Goal: Task Accomplishment & Management: Use online tool/utility

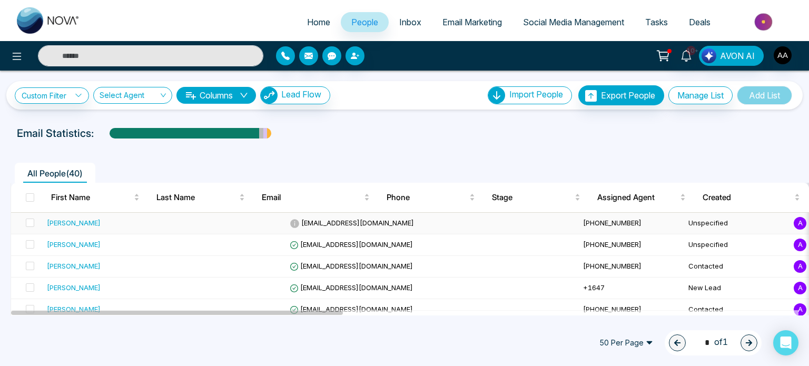
click at [84, 228] on div "Diana chingay" at bounding box center [74, 223] width 54 height 11
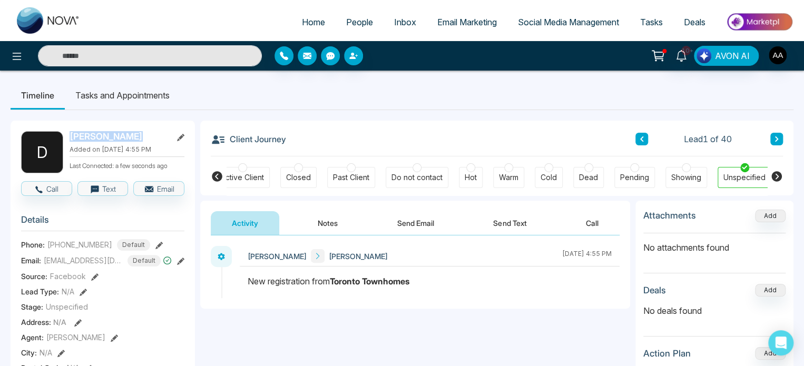
drag, startPoint x: 65, startPoint y: 138, endPoint x: 145, endPoint y: 139, distance: 80.1
click at [145, 139] on div "D Diana chingay Added on October 14 2025 | 4:55 PM Last Connected: a few second…" at bounding box center [102, 152] width 163 height 42
copy div "Diana chingay"
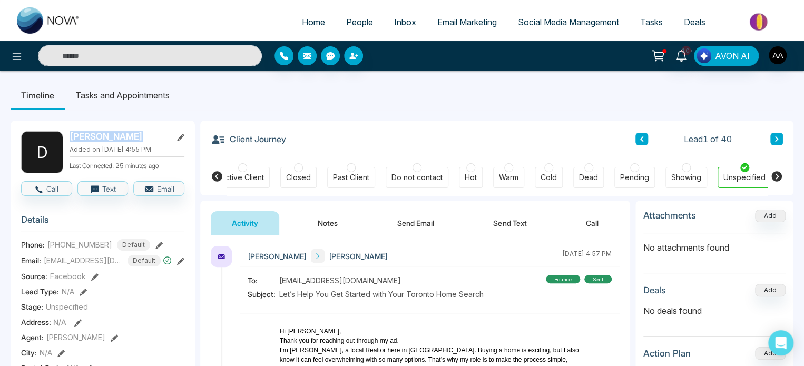
click at [369, 18] on link "People" at bounding box center [360, 22] width 48 height 20
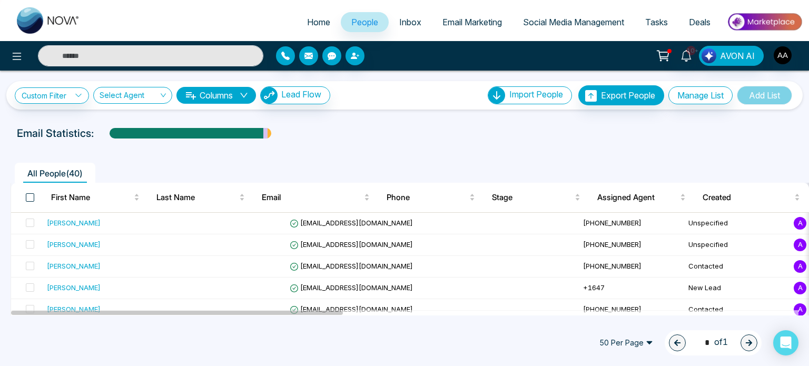
click at [30, 202] on span at bounding box center [30, 197] width 8 height 8
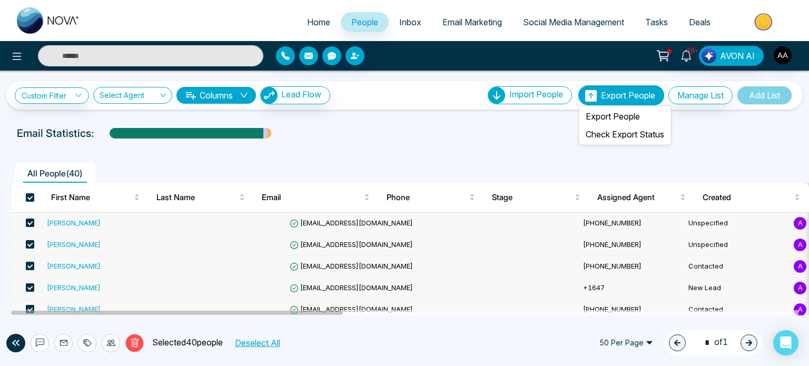
click at [601, 101] on span "Export People" at bounding box center [628, 95] width 54 height 11
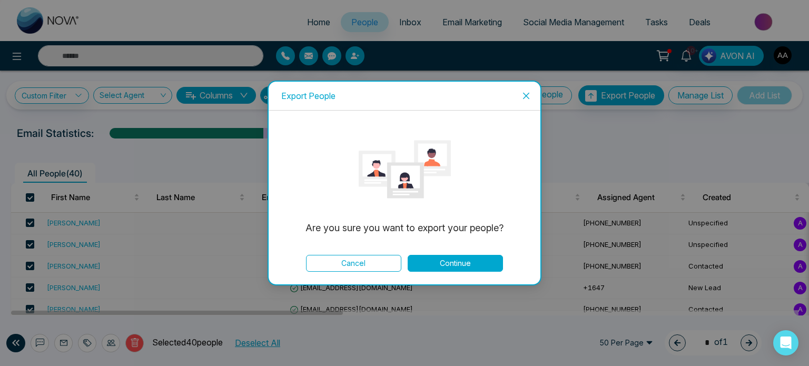
click at [462, 266] on button "Continue" at bounding box center [455, 263] width 95 height 17
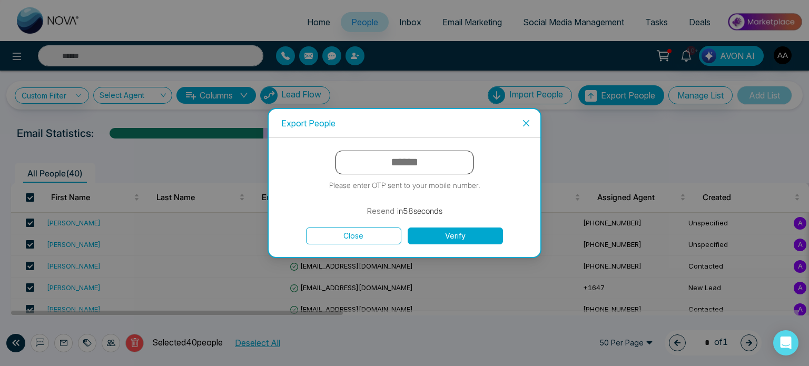
click at [432, 168] on input "text" at bounding box center [405, 163] width 138 height 24
type input "******"
click at [443, 237] on button "Verify" at bounding box center [455, 236] width 95 height 17
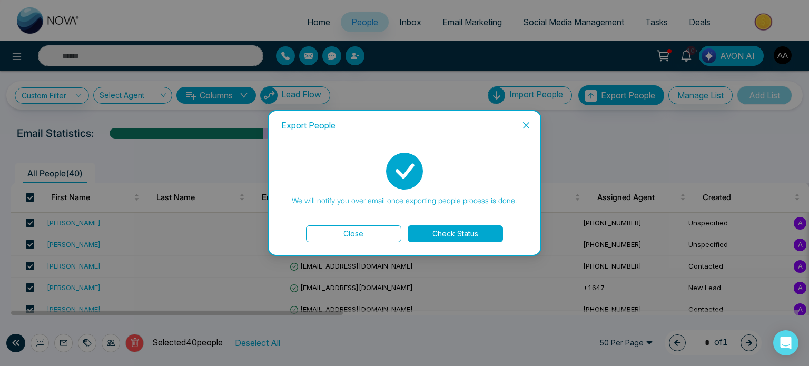
click at [444, 238] on button "Check Status" at bounding box center [455, 233] width 95 height 17
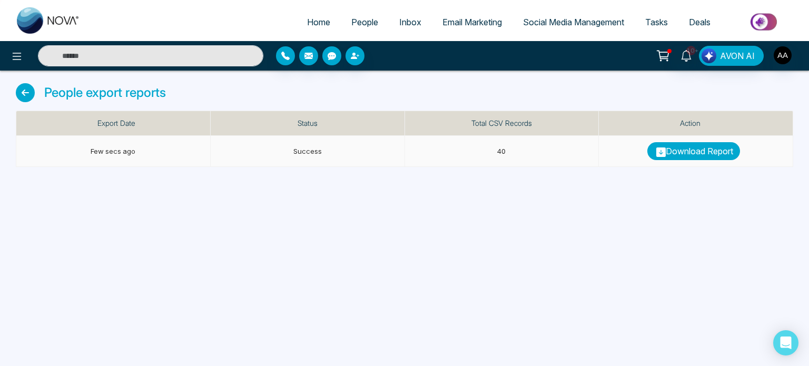
click at [703, 160] on link "Download Report" at bounding box center [693, 151] width 93 height 18
